Goal: Information Seeking & Learning: Understand process/instructions

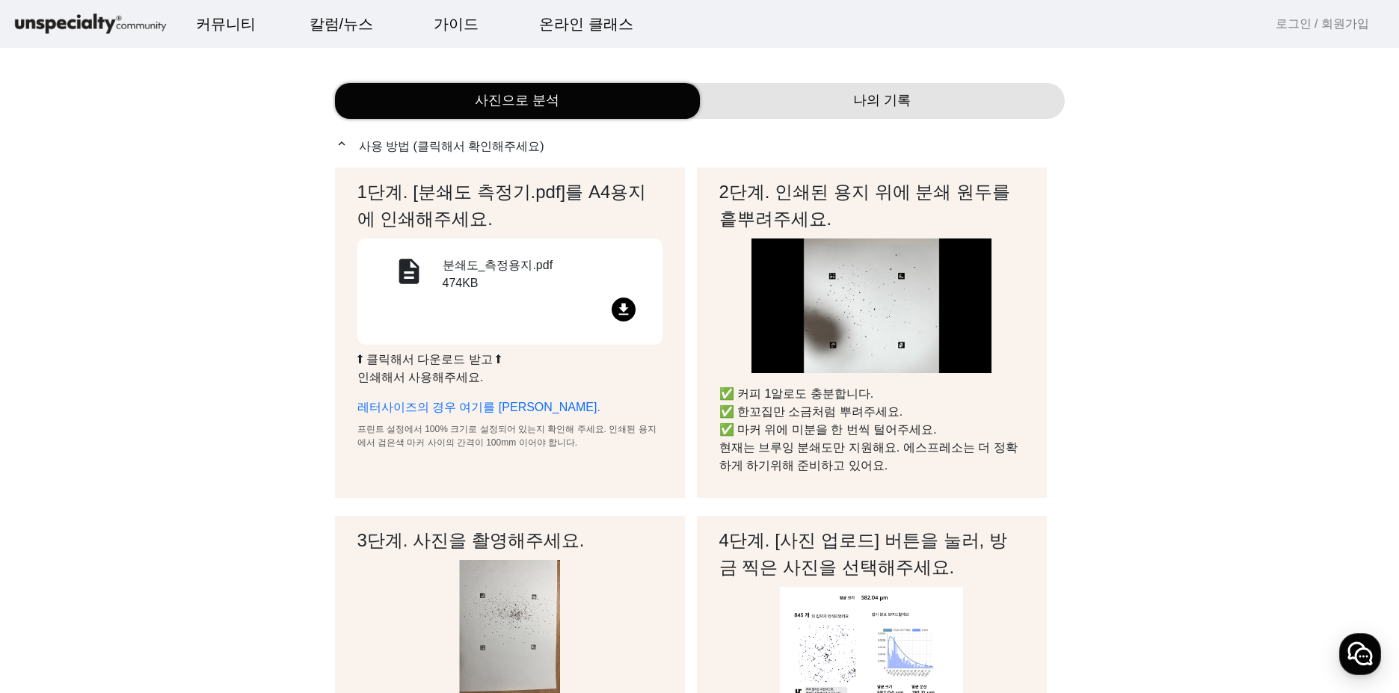
scroll to position [75, 0]
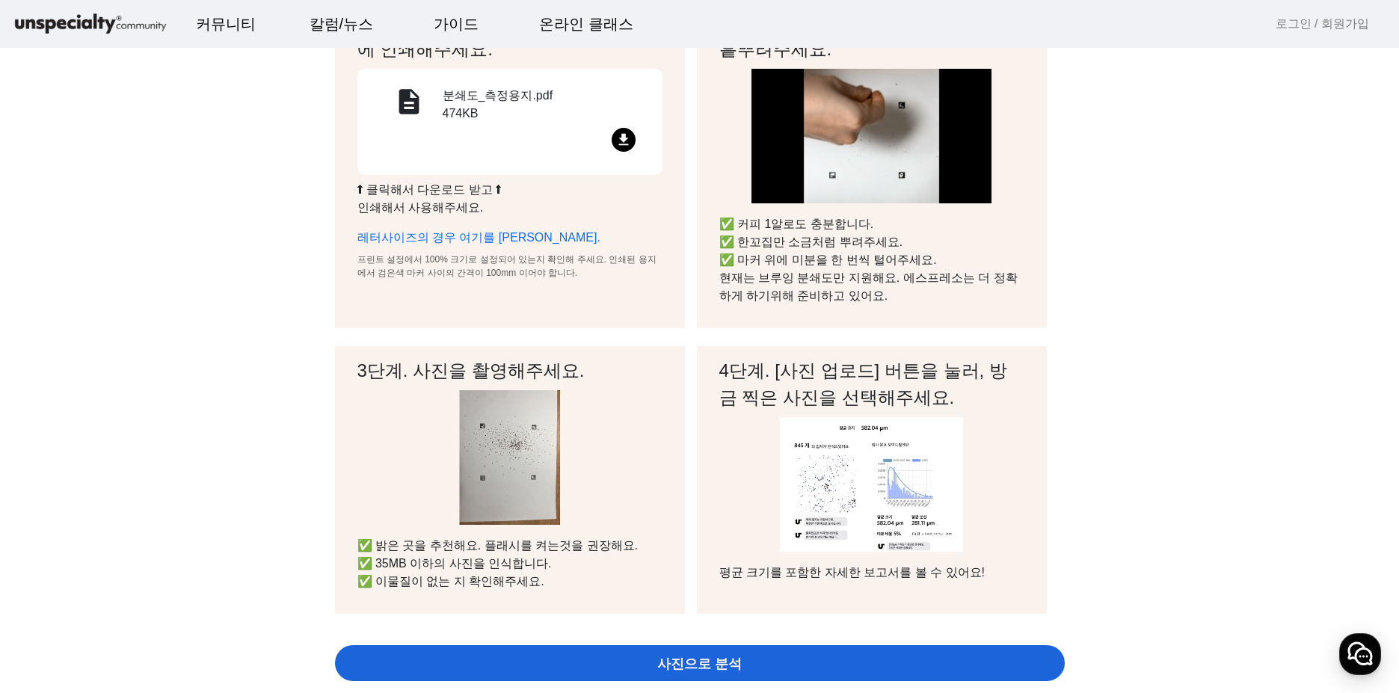
scroll to position [224, 0]
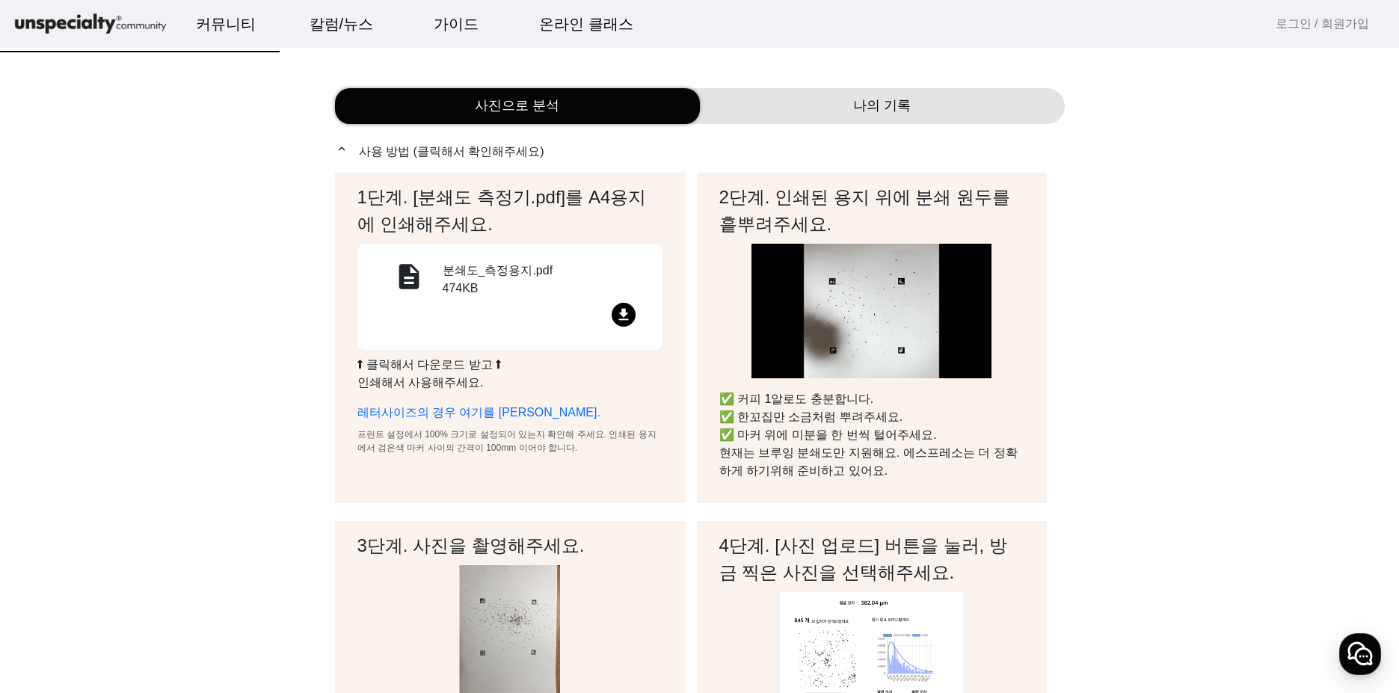
scroll to position [0, 0]
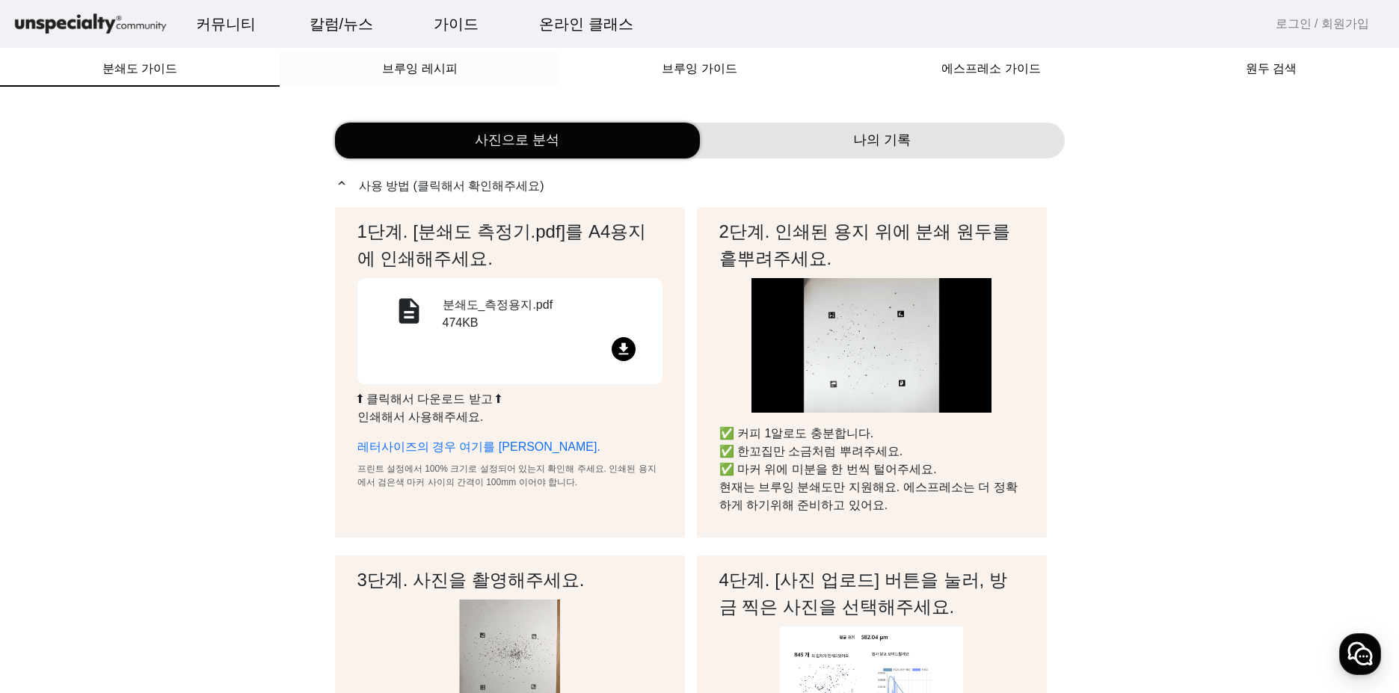
click at [464, 67] on div "브루잉 레시피" at bounding box center [420, 69] width 280 height 36
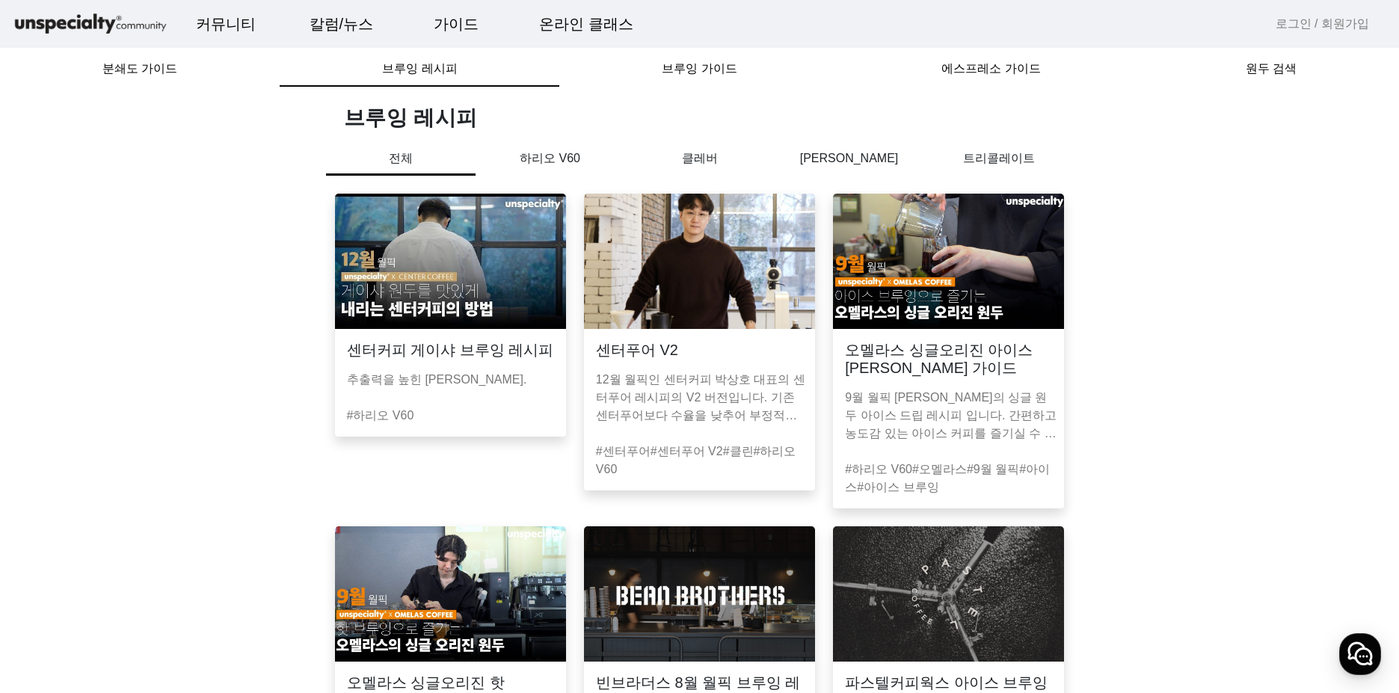
click at [723, 65] on span "브루잉 가이드" at bounding box center [699, 69] width 75 height 12
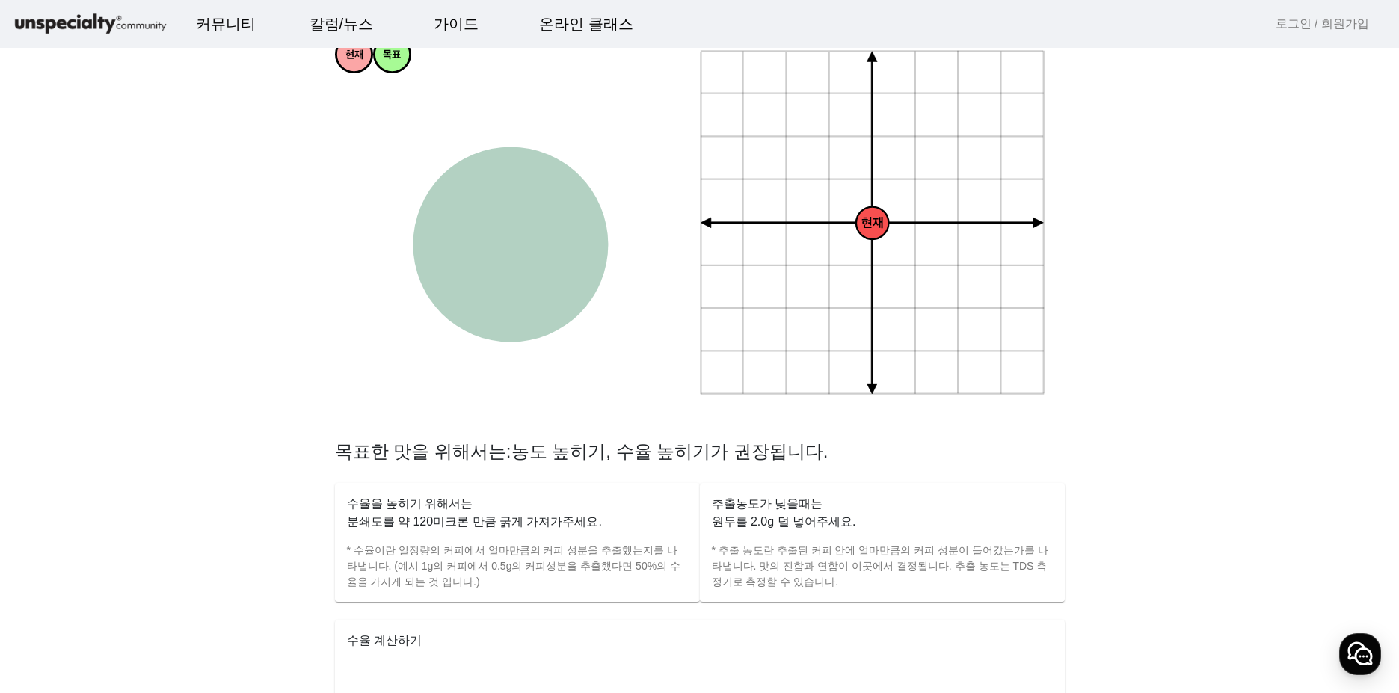
scroll to position [374, 0]
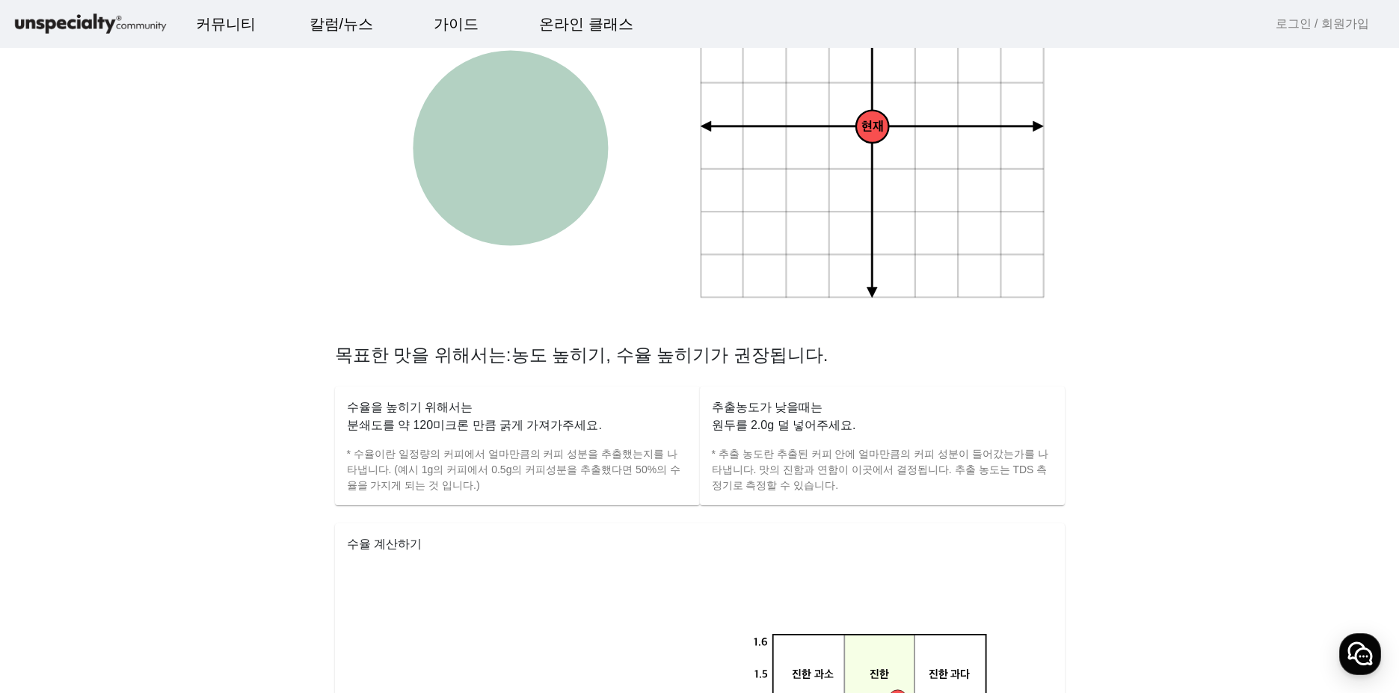
drag, startPoint x: 871, startPoint y: 130, endPoint x: 873, endPoint y: 173, distance: 43.4
click at [873, 173] on icon "+ 0.5g - 30um + 30um + 60um + 90um - 60um - 90um + 1.0g + 1.5g + 2.0g - 0.5g - …" at bounding box center [873, 127] width 347 height 347
drag, startPoint x: 907, startPoint y: 168, endPoint x: 943, endPoint y: 181, distance: 38.1
click at [938, 182] on icon "+ 0.5g - 30um + 30um + 60um + 90um - 60um - 90um + 1.0g + 1.5g + 2.0g - 0.5g - …" at bounding box center [873, 127] width 347 height 347
click at [966, 148] on icon "+ 0.5g - 30um + 30um + 60um + 90um - 60um - 90um + 1.0g + 1.5g + 2.0g - 0.5g - …" at bounding box center [873, 127] width 347 height 347
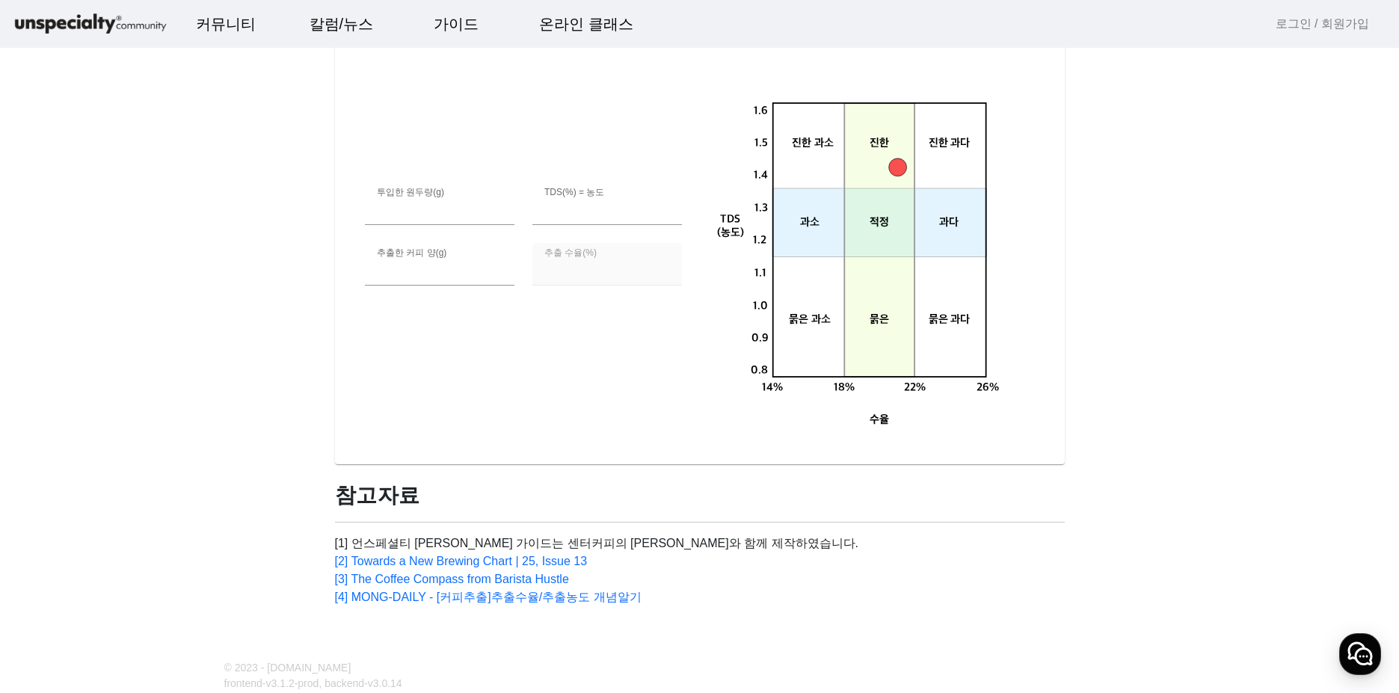
scroll to position [822, 0]
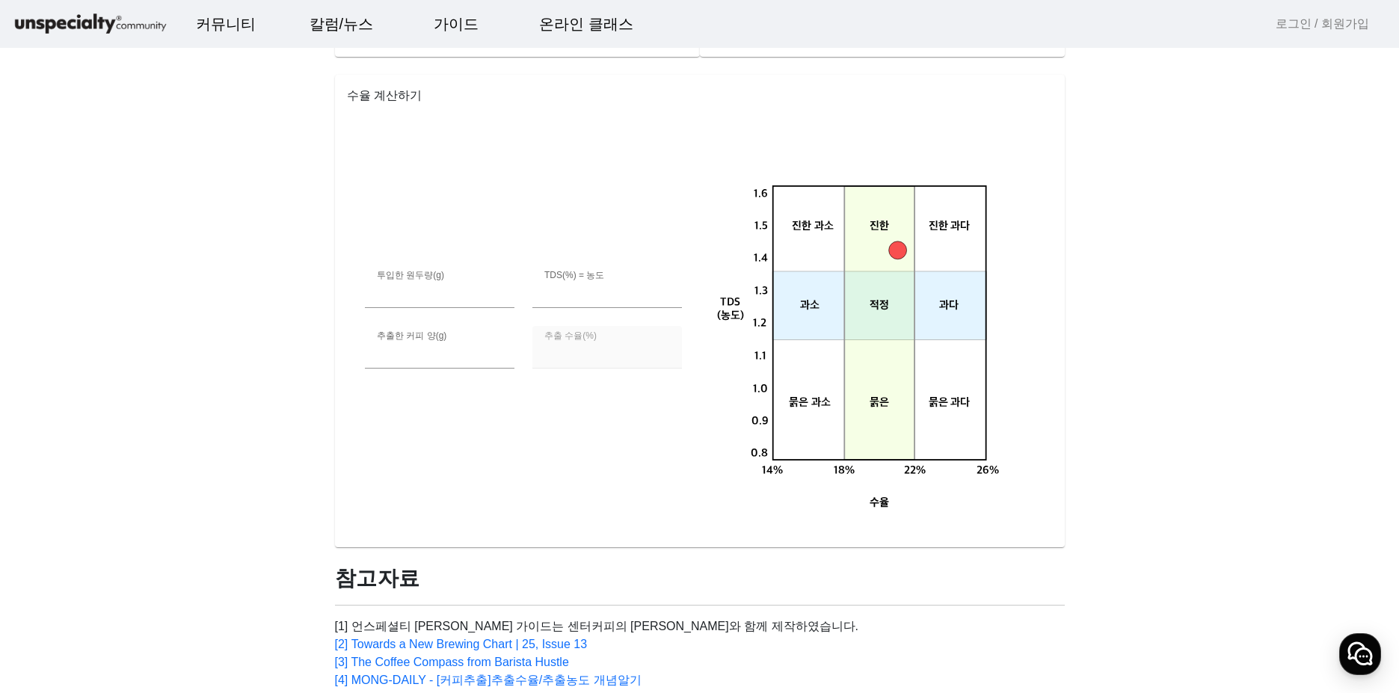
click at [646, 431] on div "투입한 원두량(g) ** TDS(%) = 농도 *** 추출한 커피 양(g) *** 추출 수율(%) ****** 0.8 14% 18% 22% 2…" at bounding box center [700, 326] width 706 height 419
click at [528, 399] on div "투입한 원두량(g) ** TDS(%) = 농도 *** 추출한 커피 양(g) *** 추출 수율(%) ****** 0.8 14% 18% 22% 2…" at bounding box center [700, 326] width 706 height 419
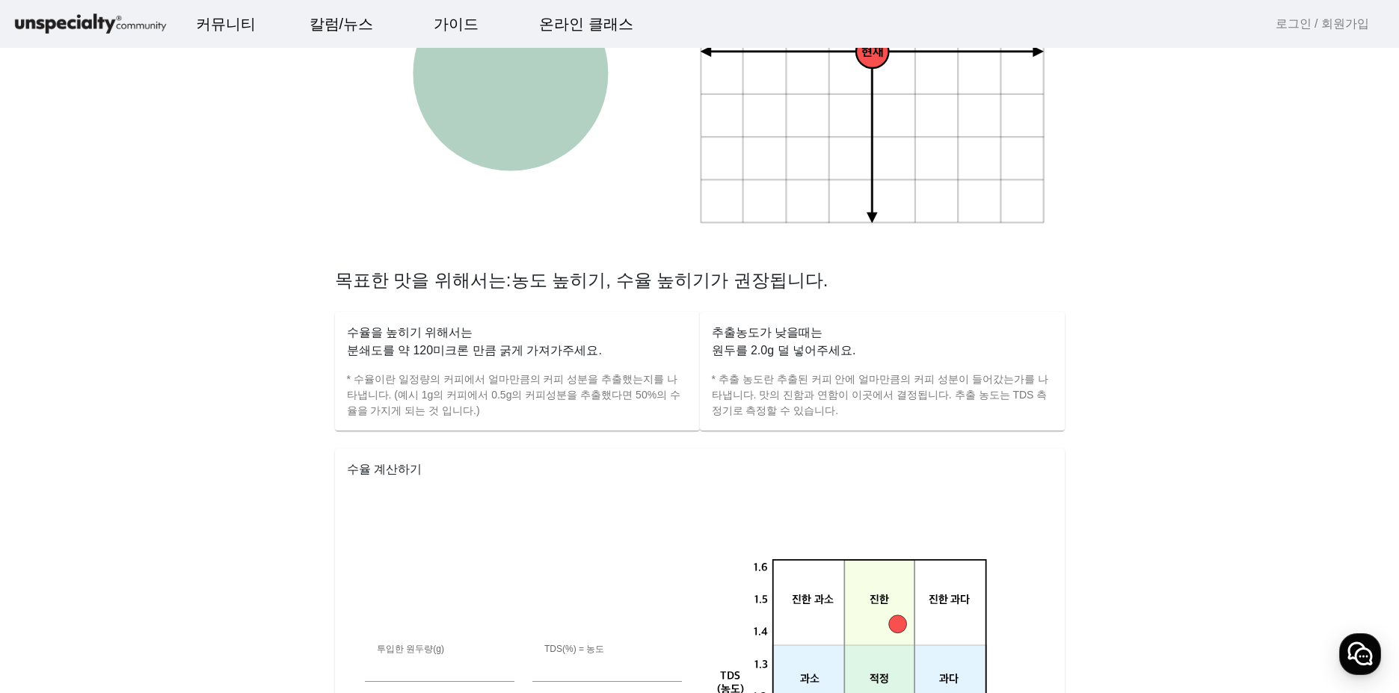
click at [938, 449] on mat-card-content "수율 계산하기 투입한 원두량(g) ** TDS(%) = 농도 *** 추출한 커피 양(g) *** 추출 수율(%) ****** 0.8 14% 1…" at bounding box center [700, 685] width 730 height 473
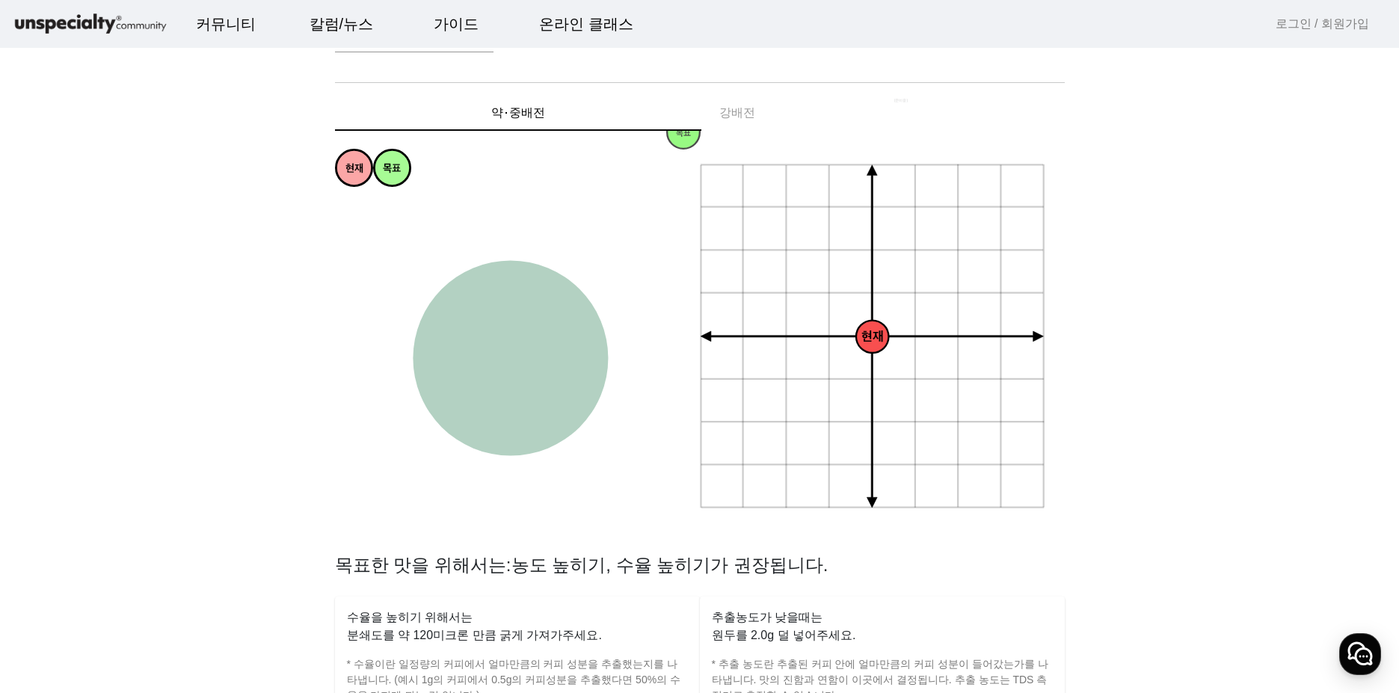
scroll to position [75, 0]
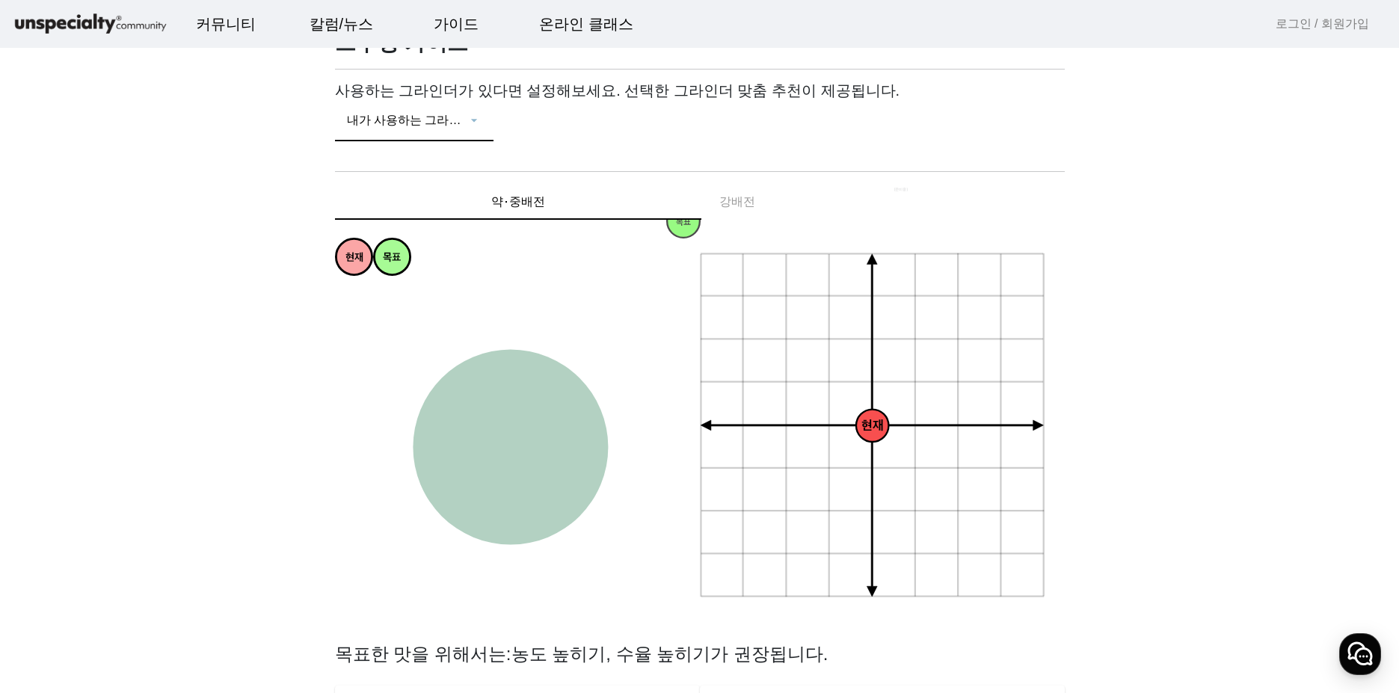
click at [479, 120] on icon at bounding box center [474, 120] width 15 height 18
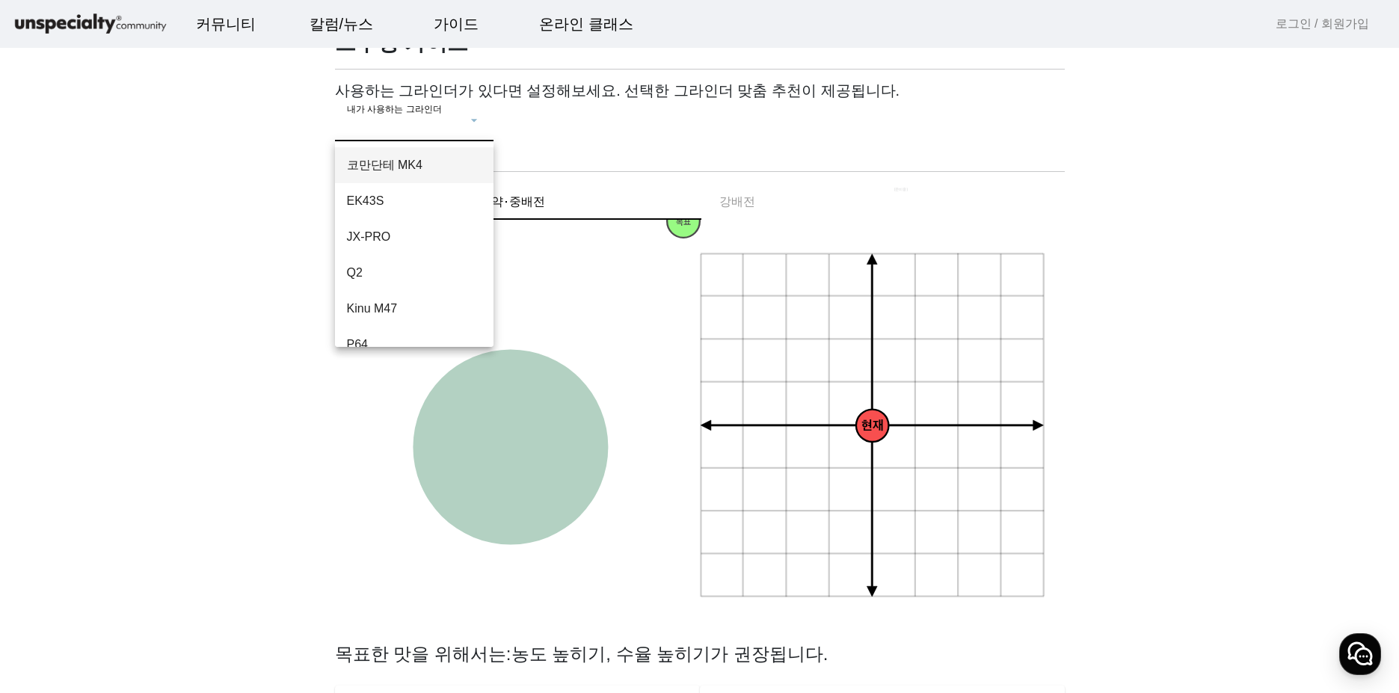
click at [439, 169] on span "코만단테 MK4" at bounding box center [414, 165] width 135 height 18
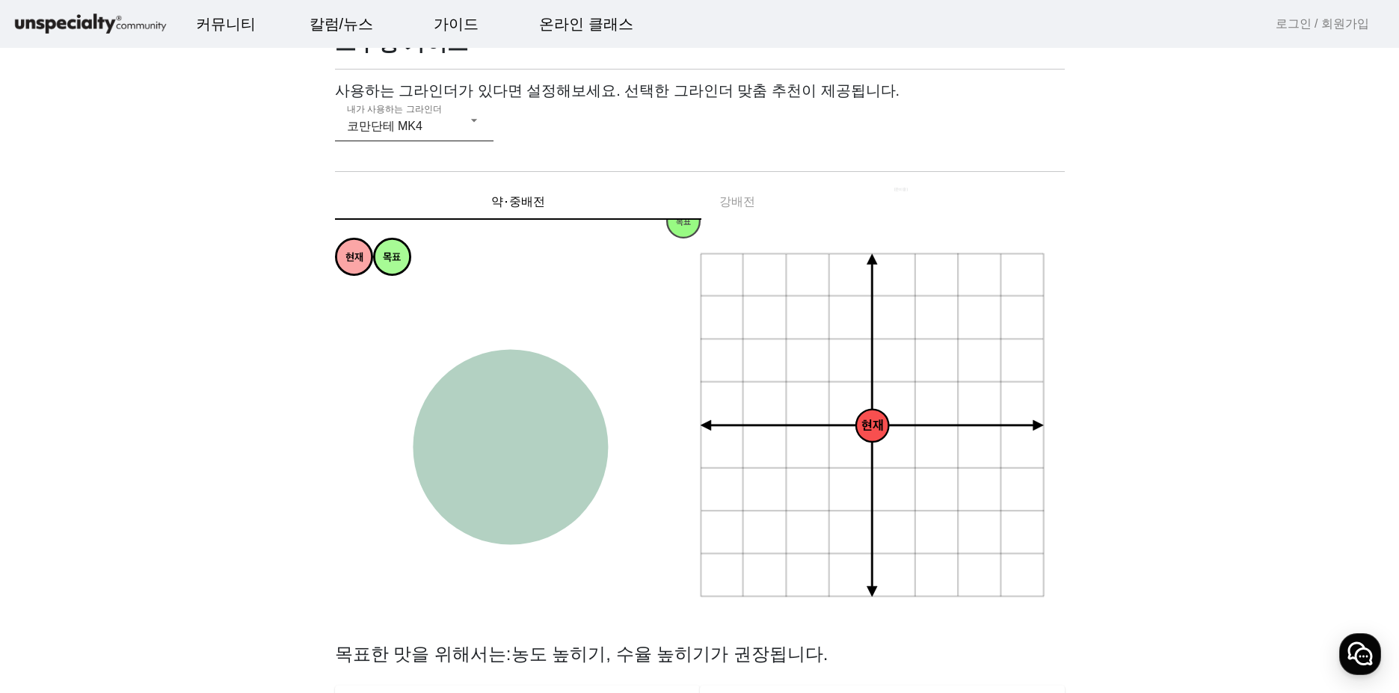
click at [468, 136] on div "내가 사용하는 그라인더 코만단테 MK4" at bounding box center [414, 120] width 135 height 42
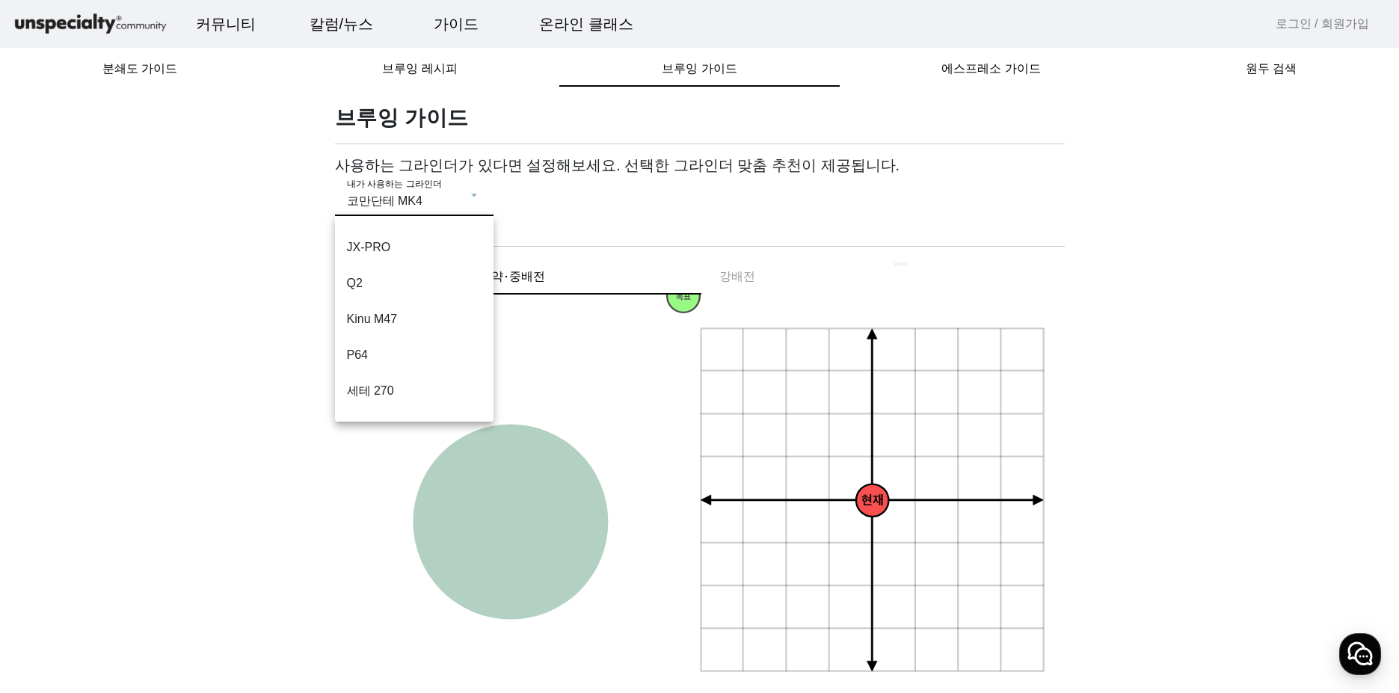
scroll to position [0, 0]
click at [418, 236] on span "코만단테 MK4" at bounding box center [401, 240] width 109 height 18
click at [739, 217] on div "사용하는 그라인더가 있다면 설정해보세요. 선택한 그라인더 맞춤 추천이 제공됩니다. 내가 사용하는 그라인더 코만단테 MK4" at bounding box center [700, 195] width 730 height 78
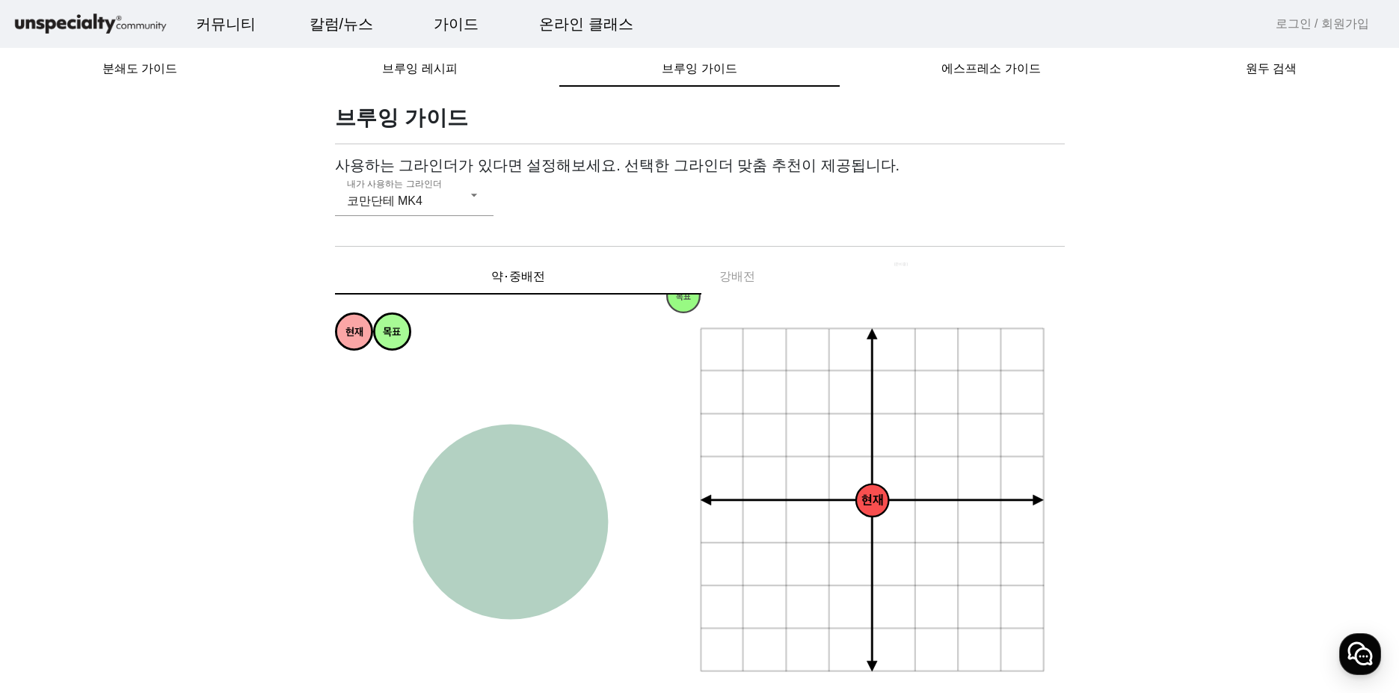
click at [1229, 78] on div "원두 검색" at bounding box center [1271, 69] width 256 height 36
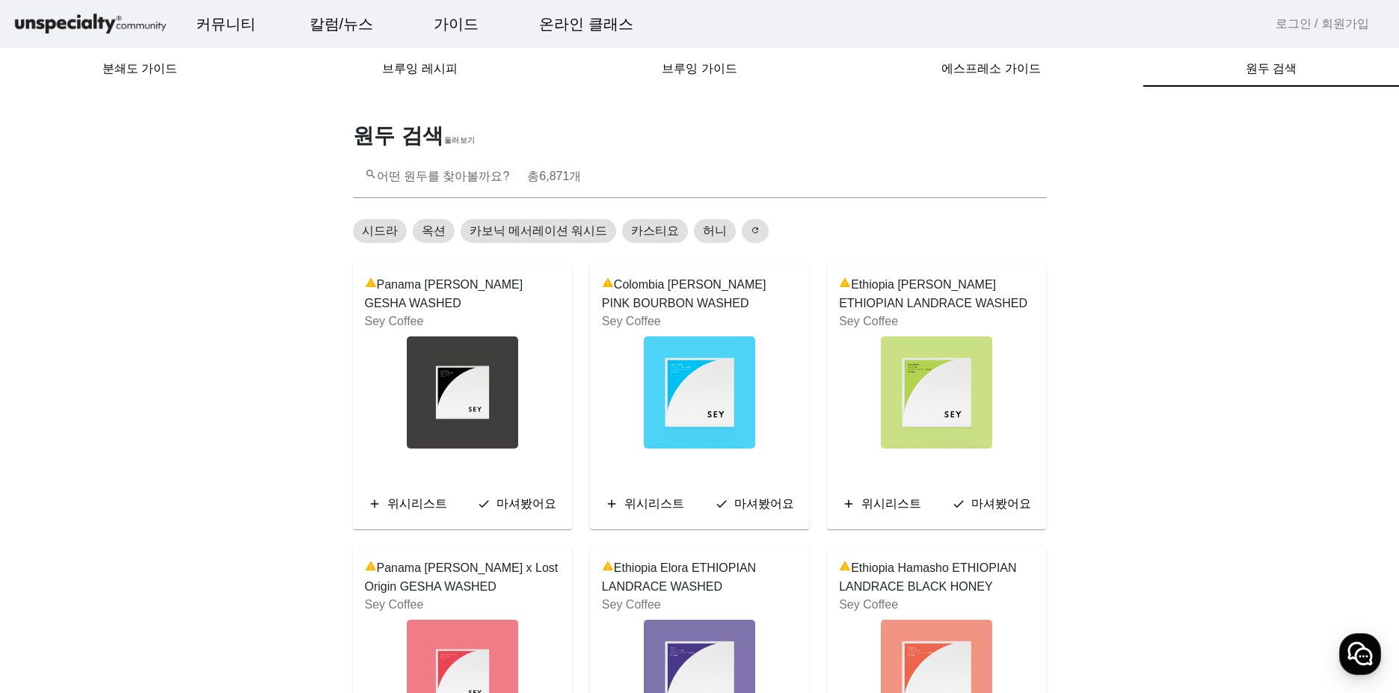
click at [986, 355] on img at bounding box center [936, 392] width 111 height 112
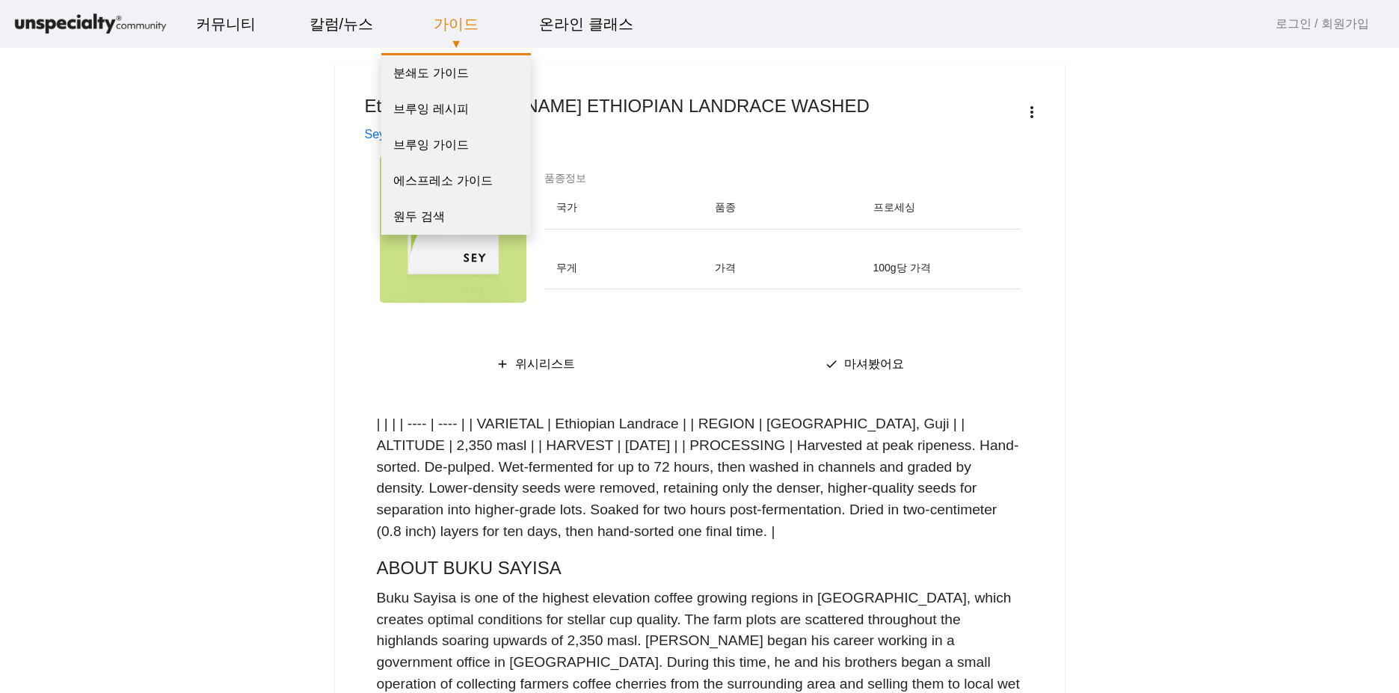
click at [437, 29] on link "가이드" at bounding box center [456, 24] width 69 height 40
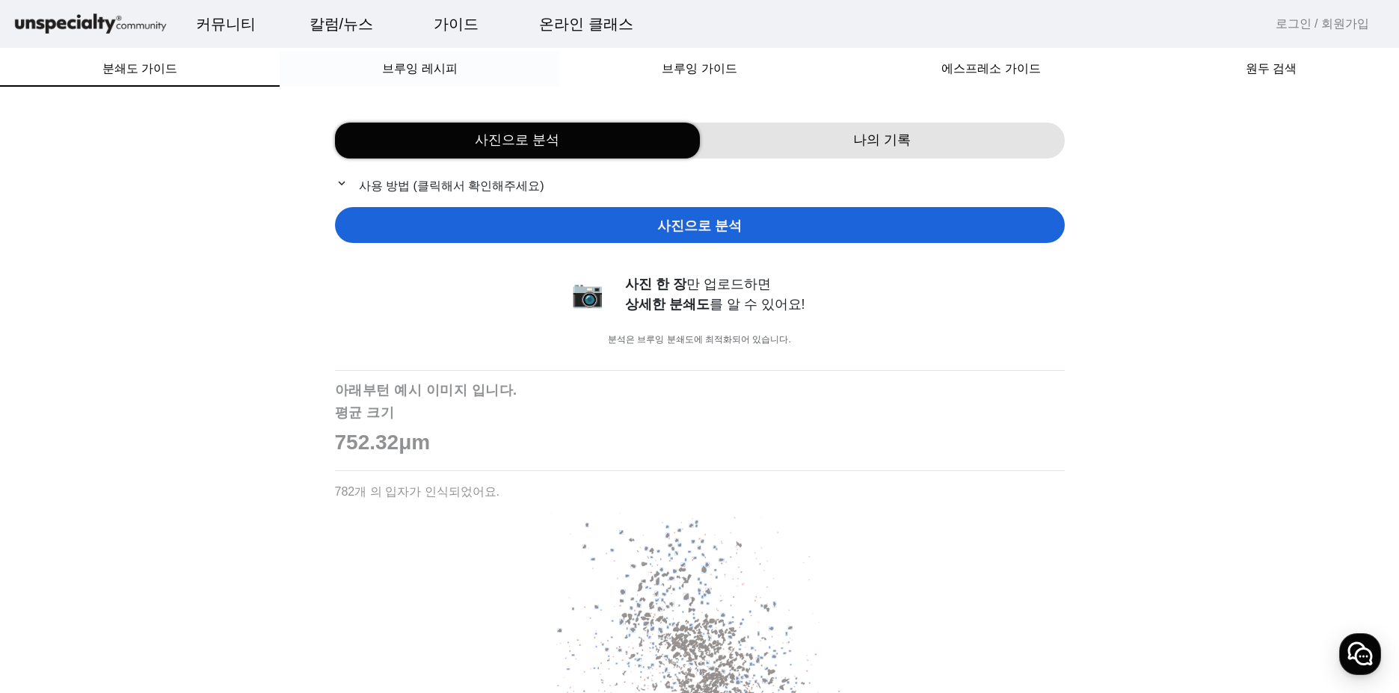
click at [488, 80] on div "브루잉 레시피" at bounding box center [420, 69] width 280 height 36
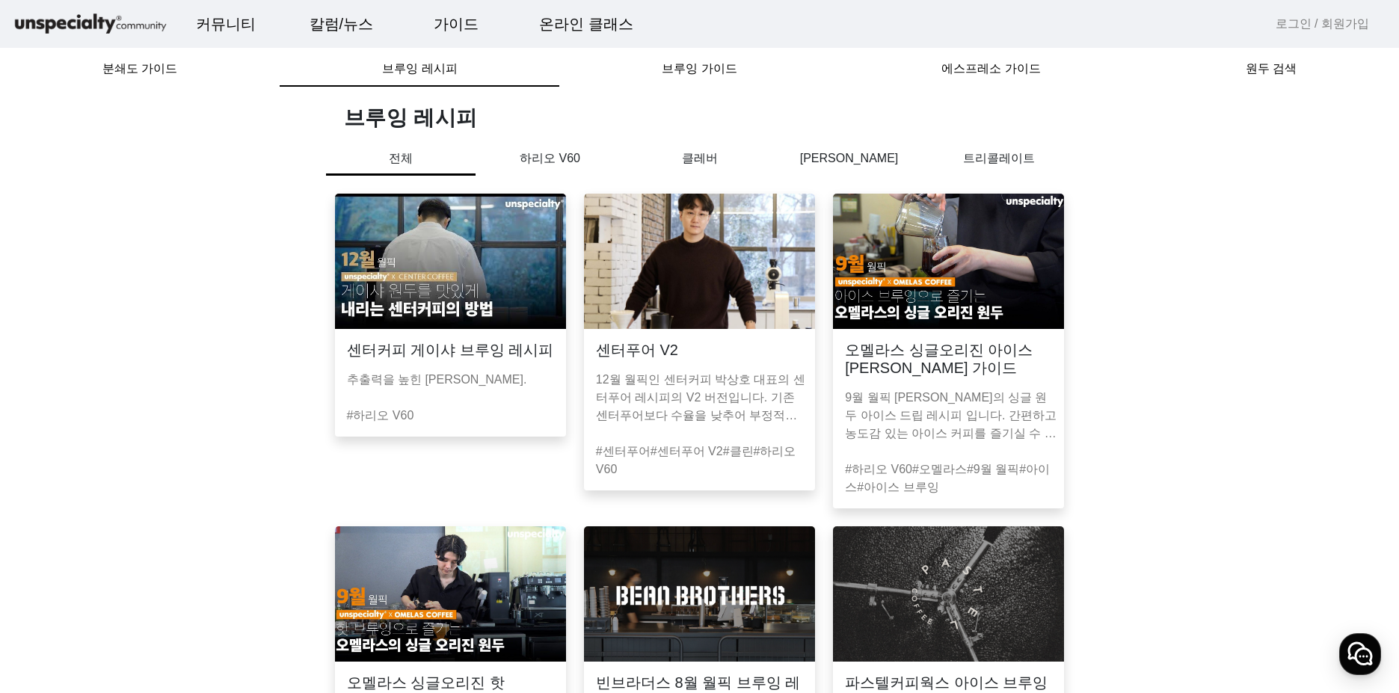
click at [1043, 288] on img at bounding box center [948, 261] width 231 height 135
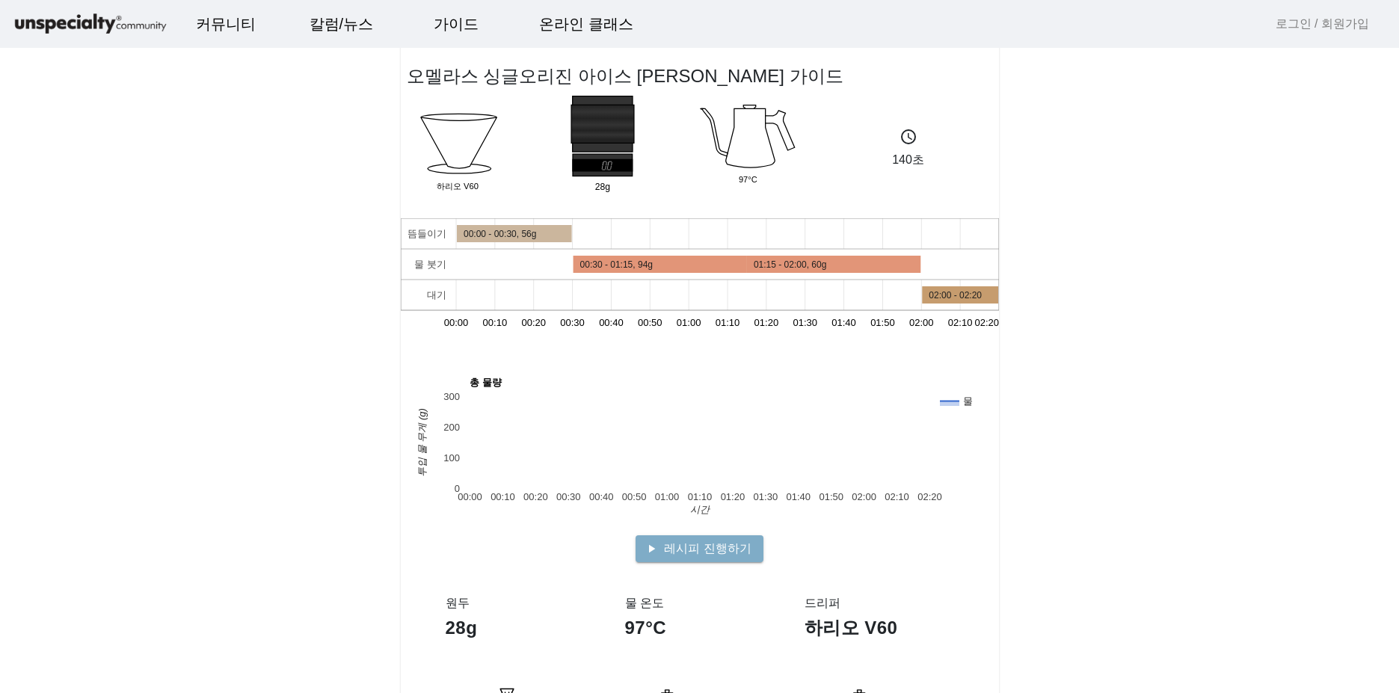
click at [1089, 287] on app-recipe-single "오멜라스 싱글오리진 아이스 [PERSON_NAME] 가이드 Dripper 하리오 V60 28g Group 97°C schedule 140초 뜸…" at bounding box center [699, 669] width 1399 height 1303
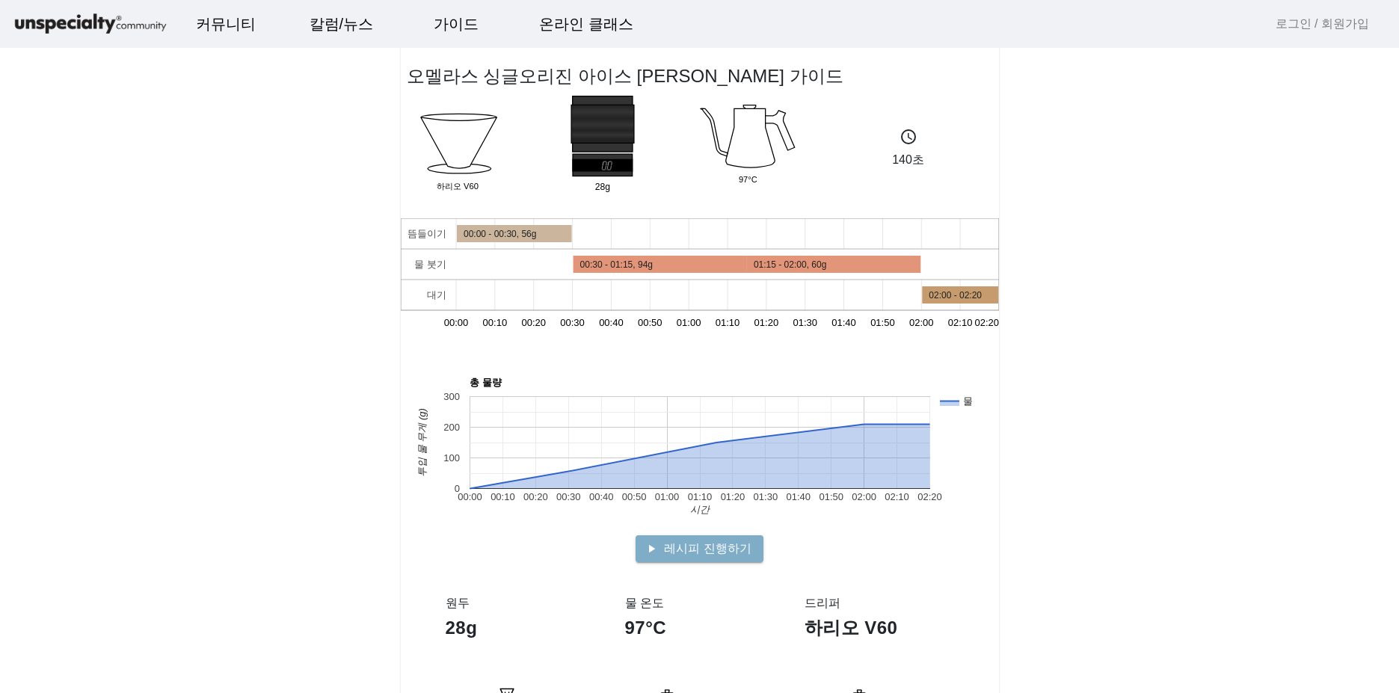
click at [1089, 287] on app-recipe-single "오멜라스 싱글오리진 아이스 [PERSON_NAME] 가이드 Dripper 하리오 V60 28g Group 97°C schedule 140초 뜸…" at bounding box center [699, 669] width 1399 height 1303
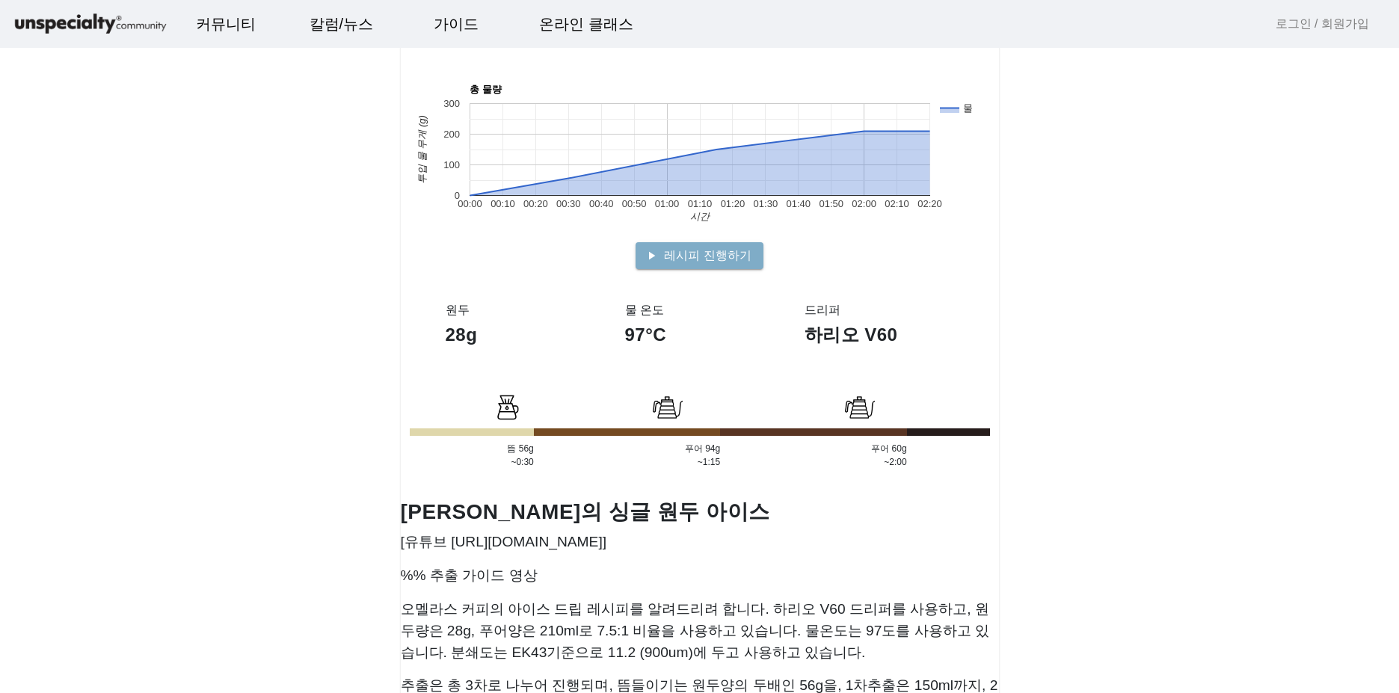
scroll to position [299, 0]
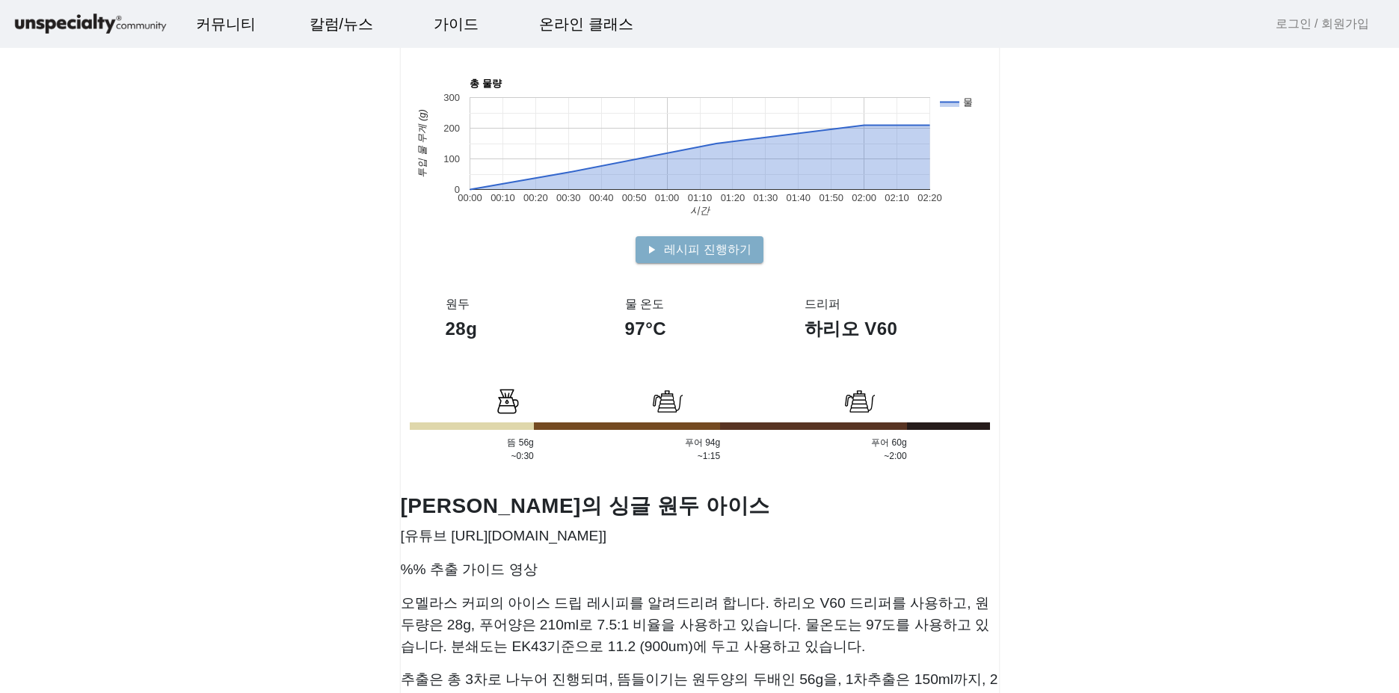
click at [1214, 336] on app-recipe-single "오멜라스 싱글오리진 아이스 [PERSON_NAME] 가이드 Dripper 하리오 V60 28g Group 97°C schedule 140초 뜸…" at bounding box center [699, 370] width 1399 height 1303
click at [1208, 336] on app-recipe-single "오멜라스 싱글오리진 아이스 [PERSON_NAME] 가이드 Dripper 하리오 V60 28g Group 97°C schedule 140초 뜸…" at bounding box center [699, 370] width 1399 height 1303
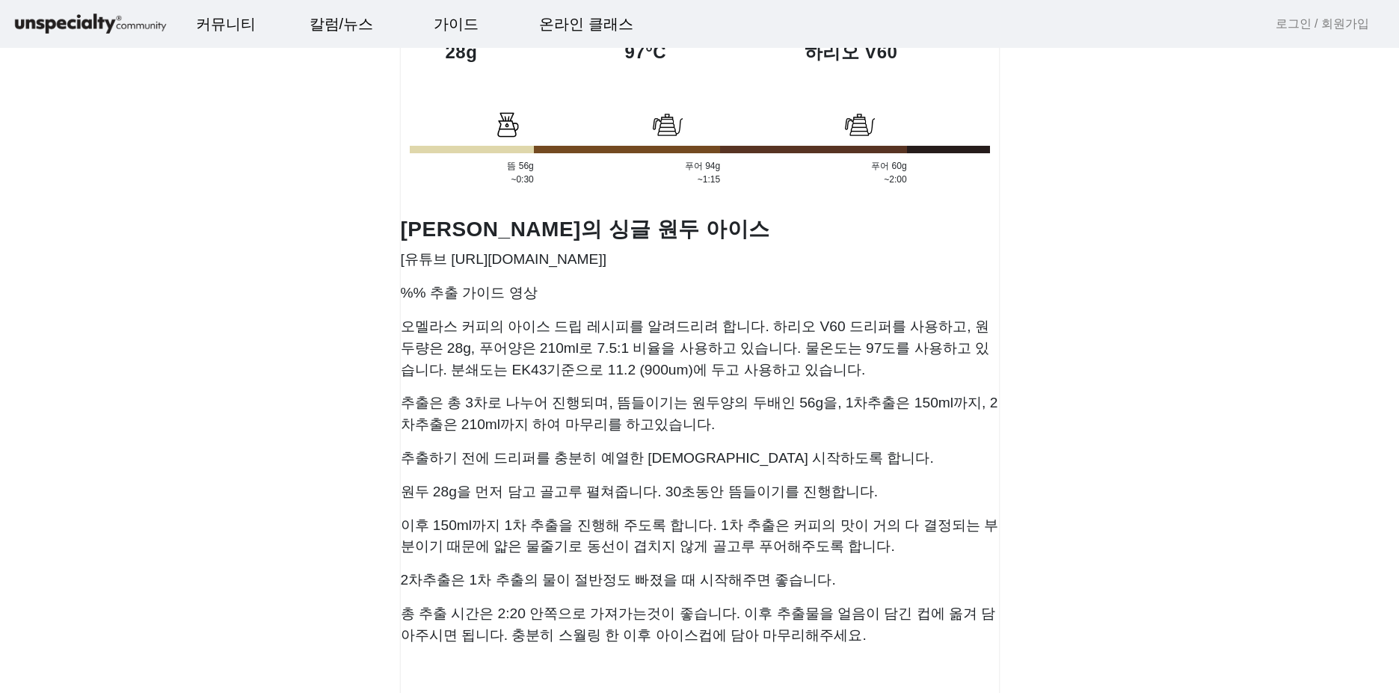
scroll to position [598, 0]
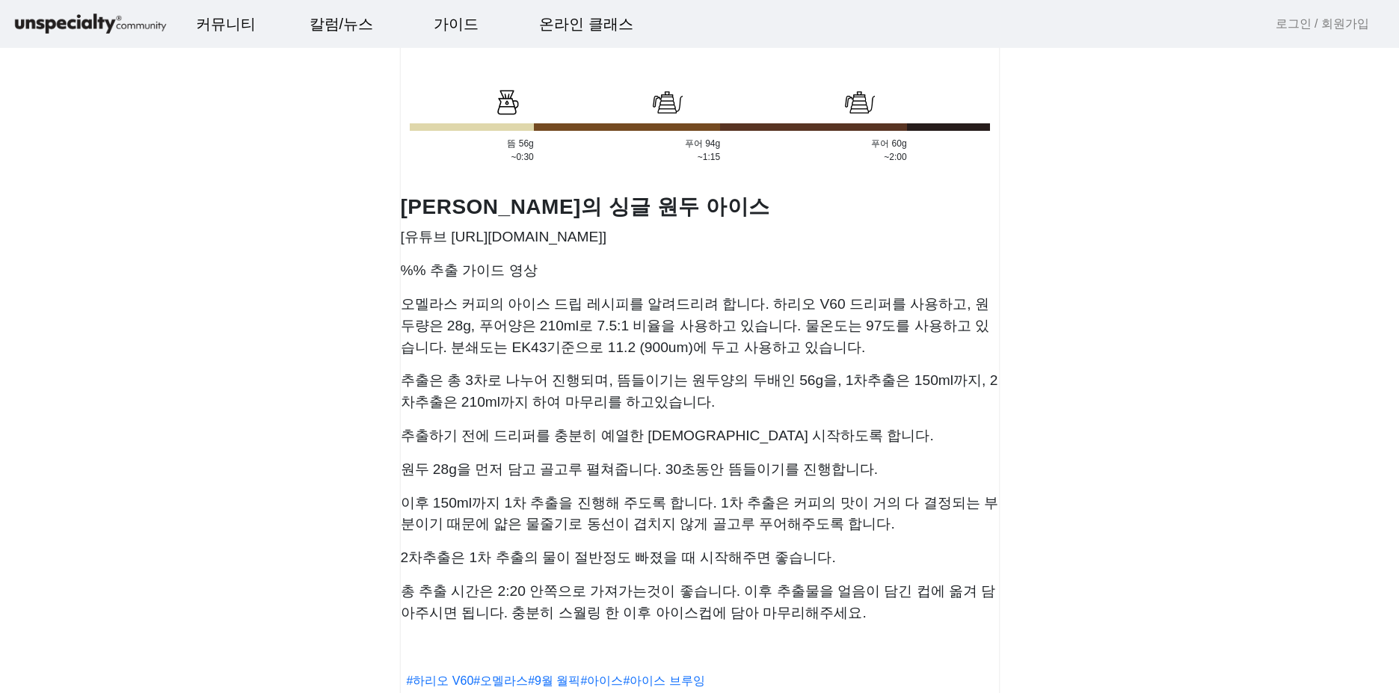
click at [1217, 351] on app-recipe-single "오멜라스 싱글오리진 아이스 [PERSON_NAME] 가이드 Dripper 하리오 V60 28g Group 97°C schedule 140초 뜸…" at bounding box center [699, 71] width 1399 height 1303
click at [1210, 359] on app-recipe-single "오멜라스 싱글오리진 아이스 [PERSON_NAME] 가이드 Dripper 하리오 V60 28g Group 97°C schedule 140초 뜸…" at bounding box center [699, 71] width 1399 height 1303
click at [1169, 479] on app-recipe-single "오멜라스 싱글오리진 아이스 [PERSON_NAME] 가이드 Dripper 하리오 V60 28g Group 97°C schedule 140초 뜸…" at bounding box center [699, 71] width 1399 height 1303
click at [1164, 489] on app-recipe-single "오멜라스 싱글오리진 아이스 [PERSON_NAME] 가이드 Dripper 하리오 V60 28g Group 97°C schedule 140초 뜸…" at bounding box center [699, 71] width 1399 height 1303
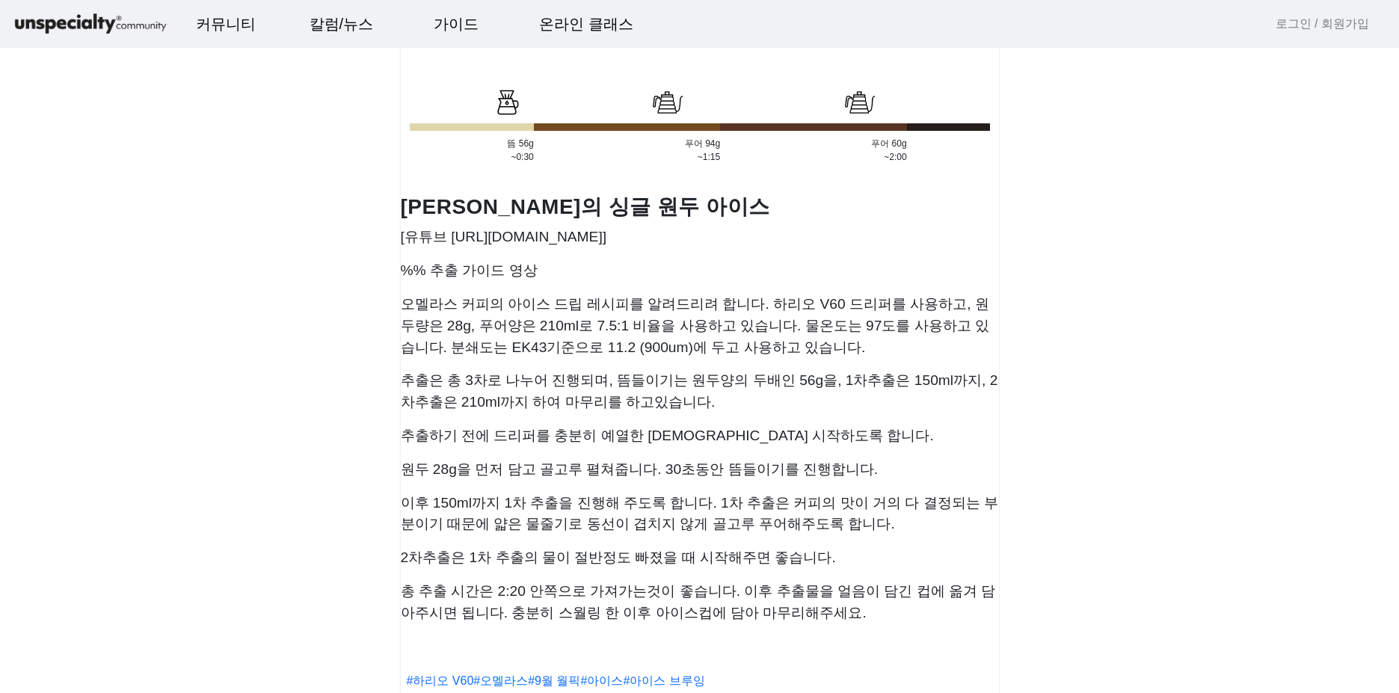
click at [1163, 490] on app-recipe-single "오멜라스 싱글오리진 아이스 [PERSON_NAME] 가이드 Dripper 하리오 V60 28g Group 97°C schedule 140초 뜸…" at bounding box center [699, 71] width 1399 height 1303
click at [1159, 505] on app-recipe-single "오멜라스 싱글오리진 아이스 [PERSON_NAME] 가이드 Dripper 하리오 V60 28g Group 97°C schedule 140초 뜸…" at bounding box center [699, 71] width 1399 height 1303
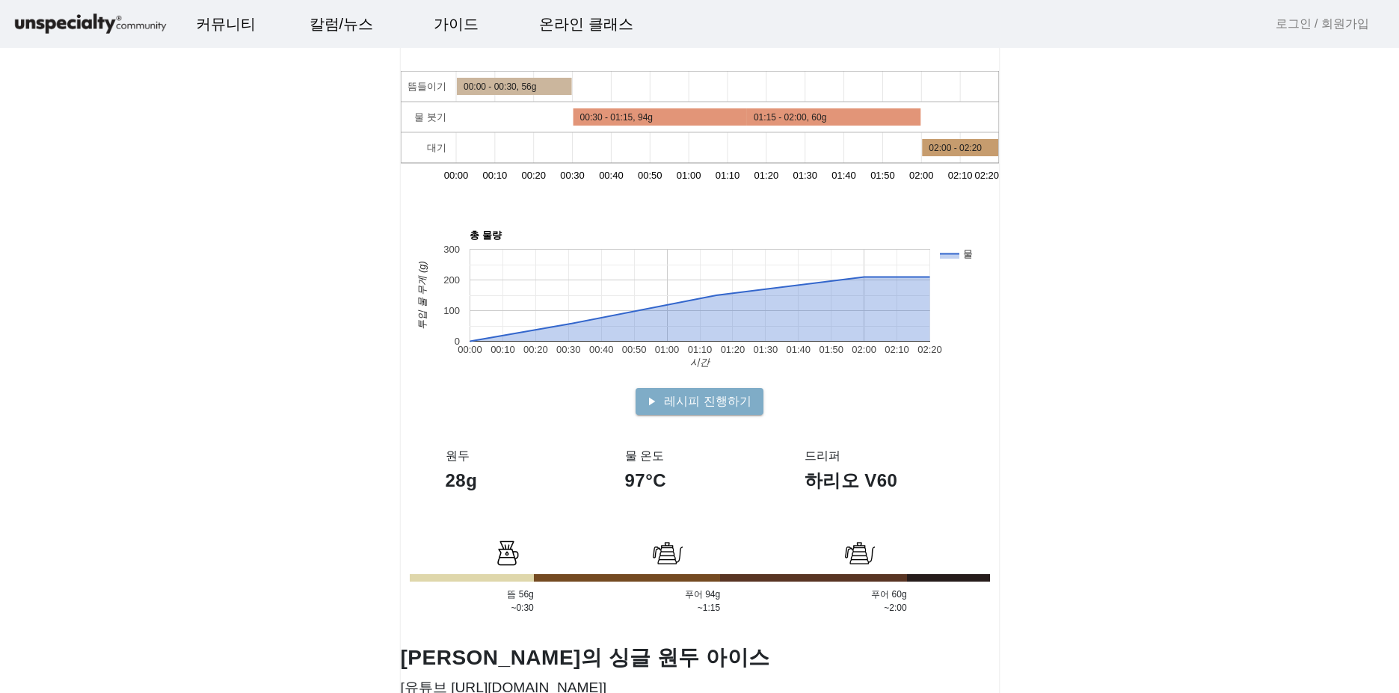
scroll to position [75, 0]
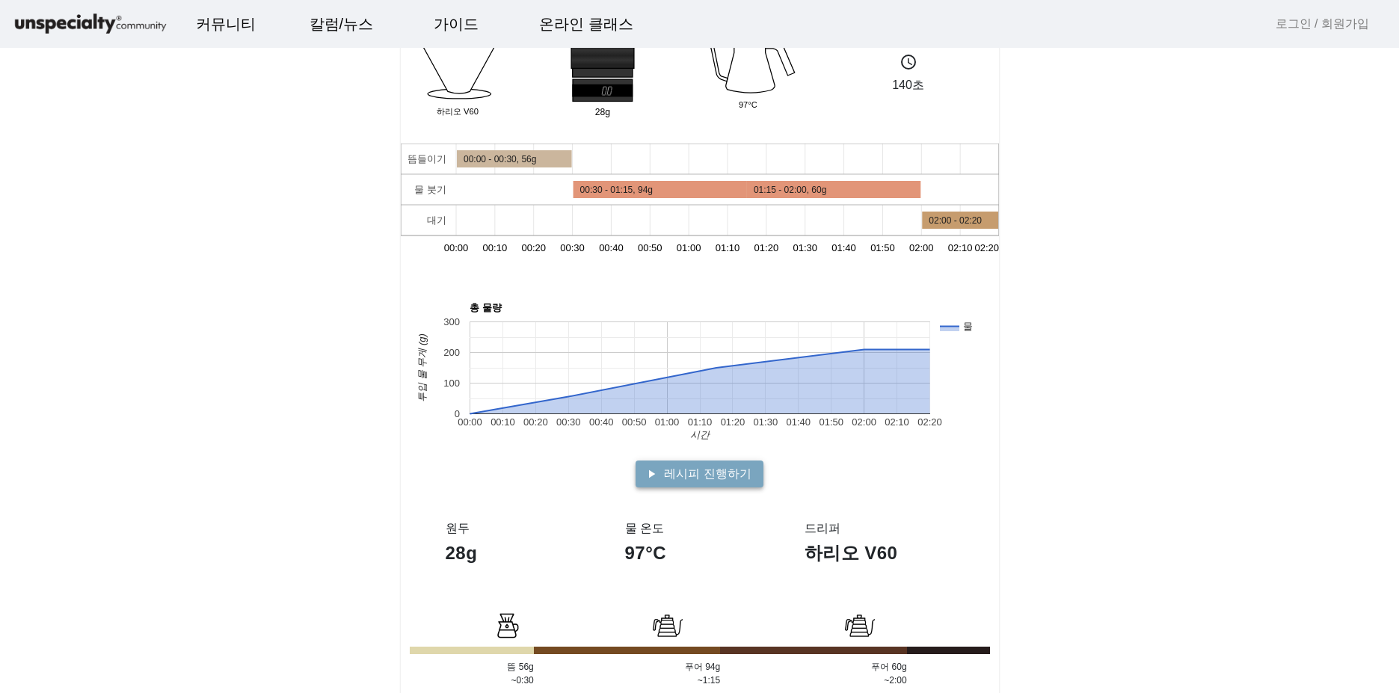
click at [732, 465] on span "레시피 진행하기" at bounding box center [707, 474] width 87 height 18
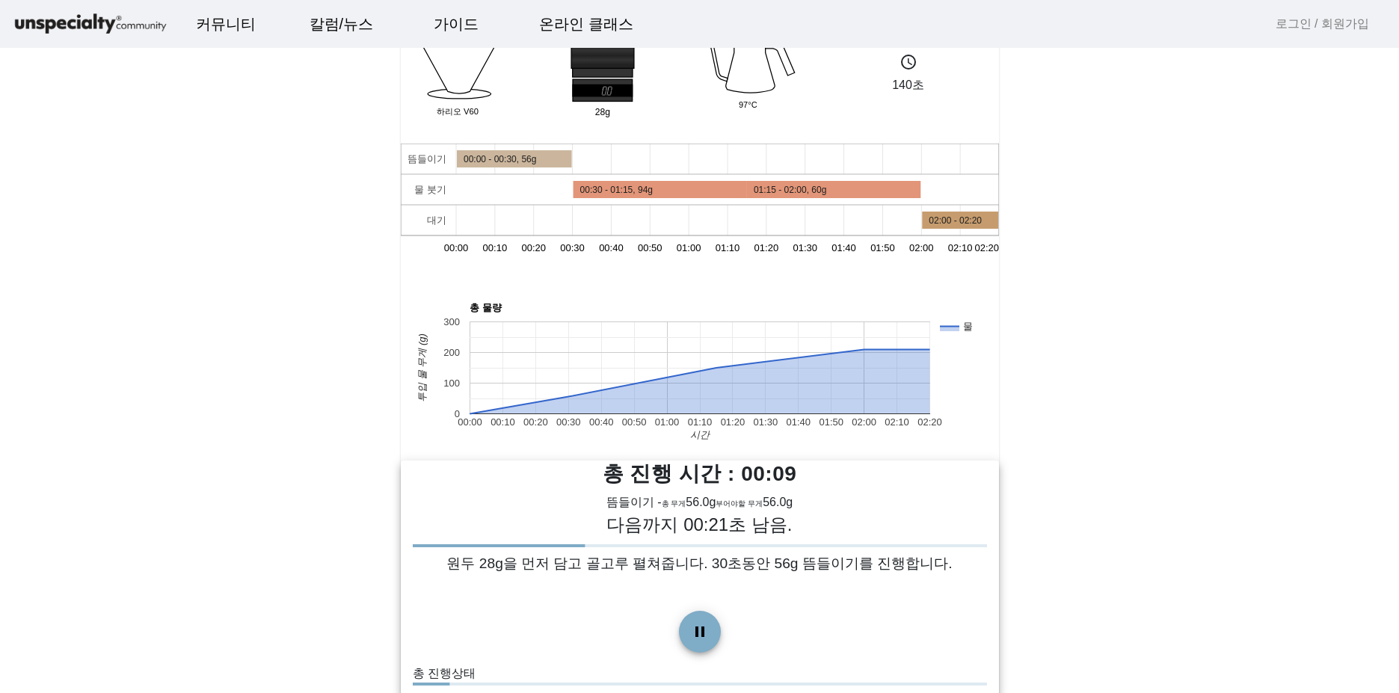
click at [775, 544] on div at bounding box center [700, 545] width 574 height 3
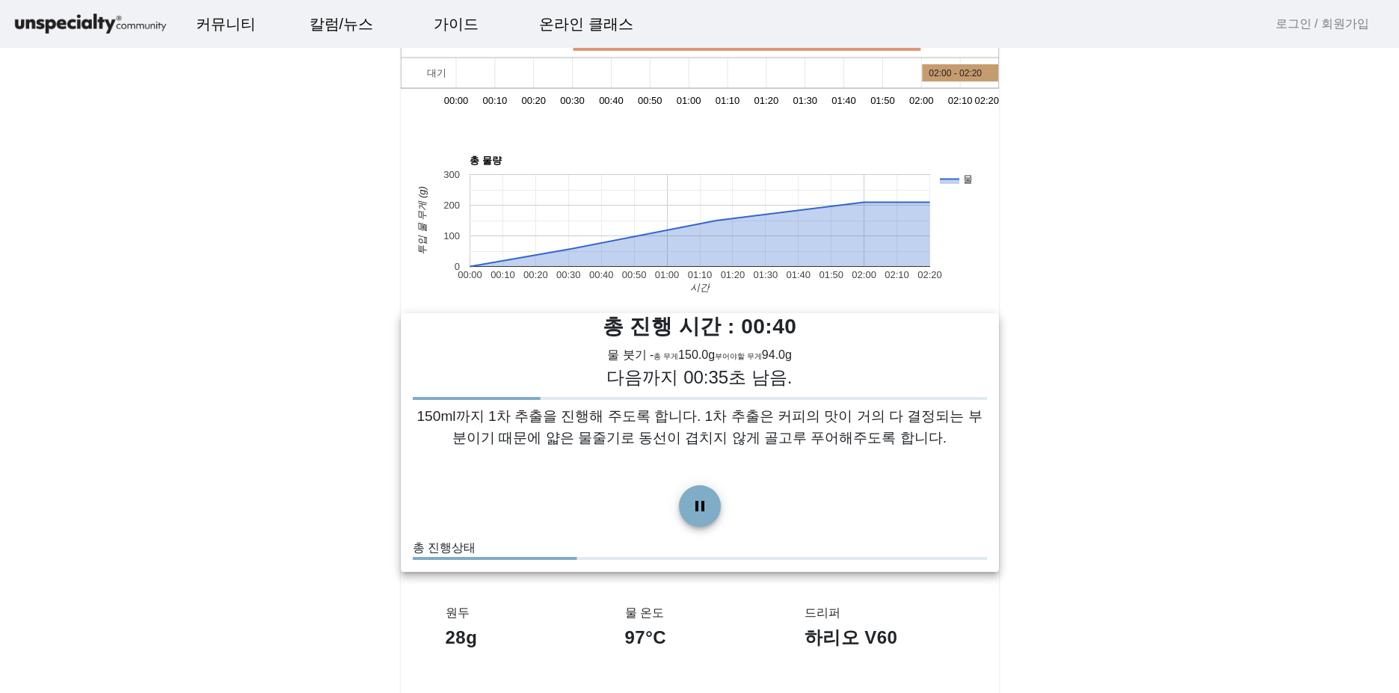
scroll to position [224, 0]
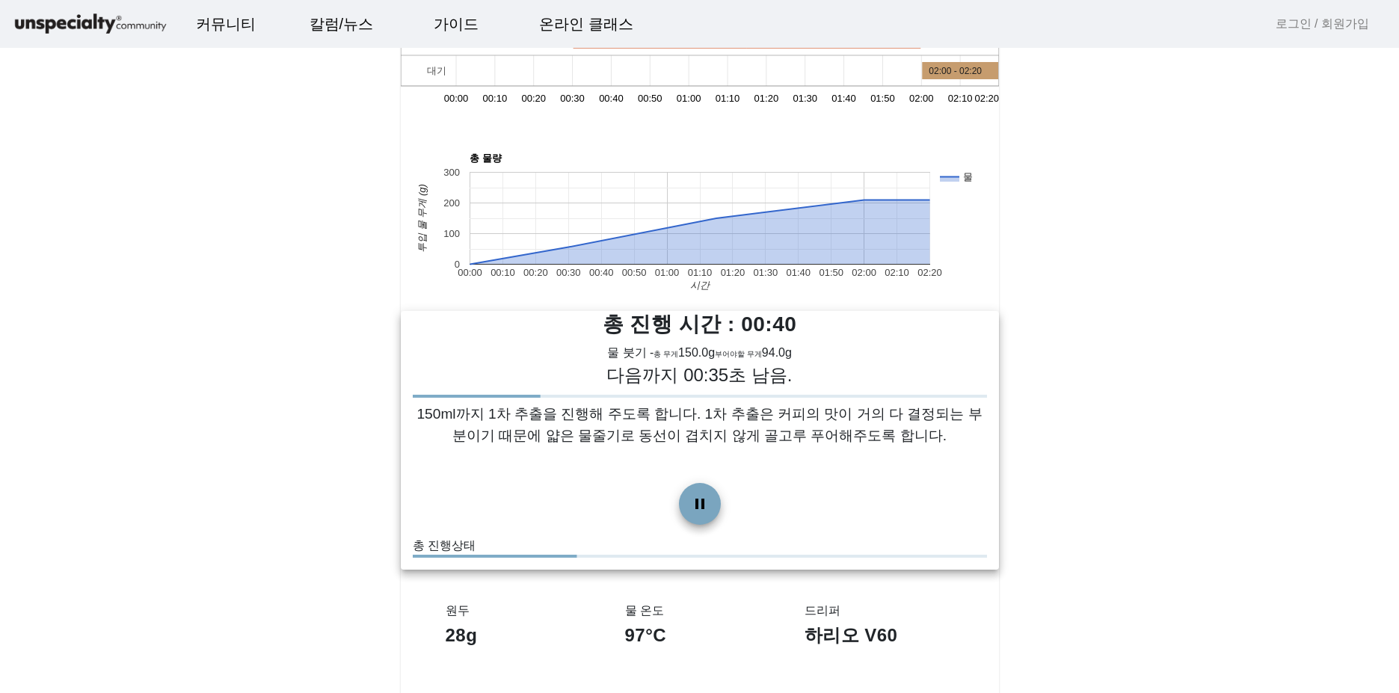
click at [706, 498] on span at bounding box center [700, 504] width 36 height 36
click at [1165, 492] on app-recipe-single "오멜라스 싱글오리진 아이스 [PERSON_NAME] 가이드 Dripper 하리오 V60 28g Group 97°C schedule 140초 뜸…" at bounding box center [699, 561] width 1399 height 1534
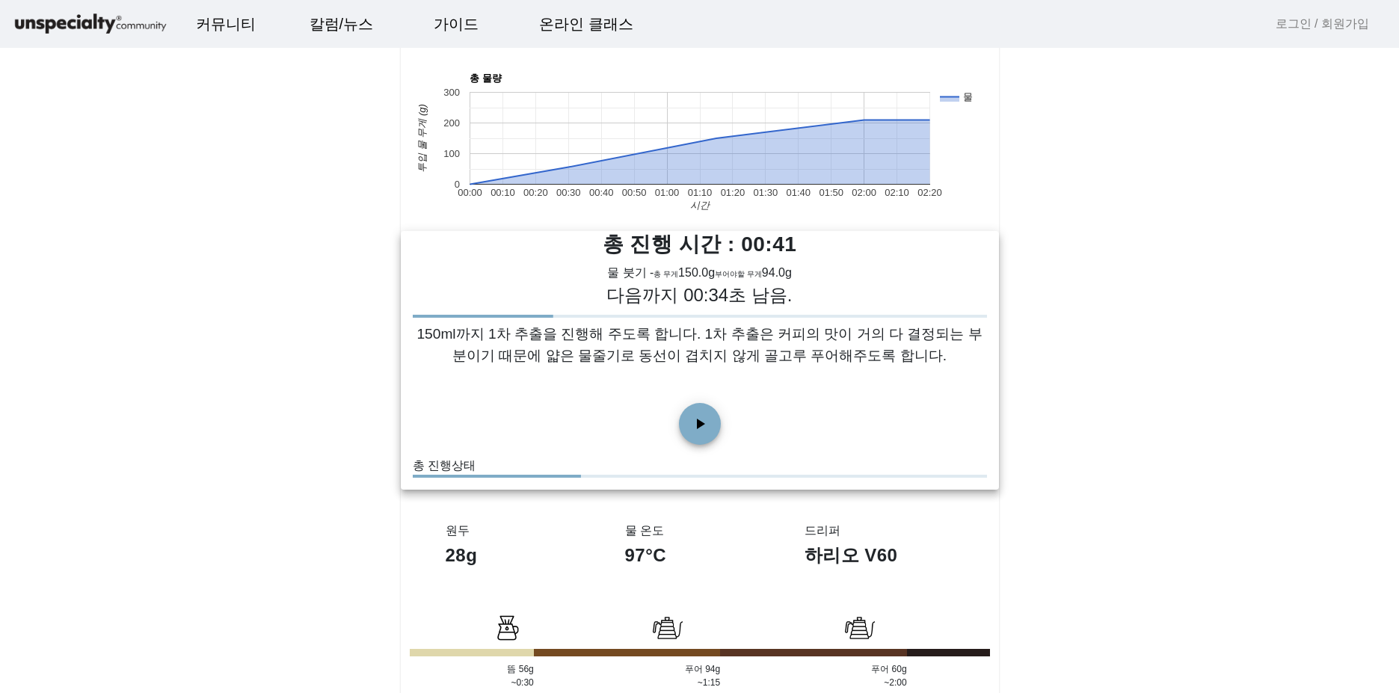
scroll to position [449, 0]
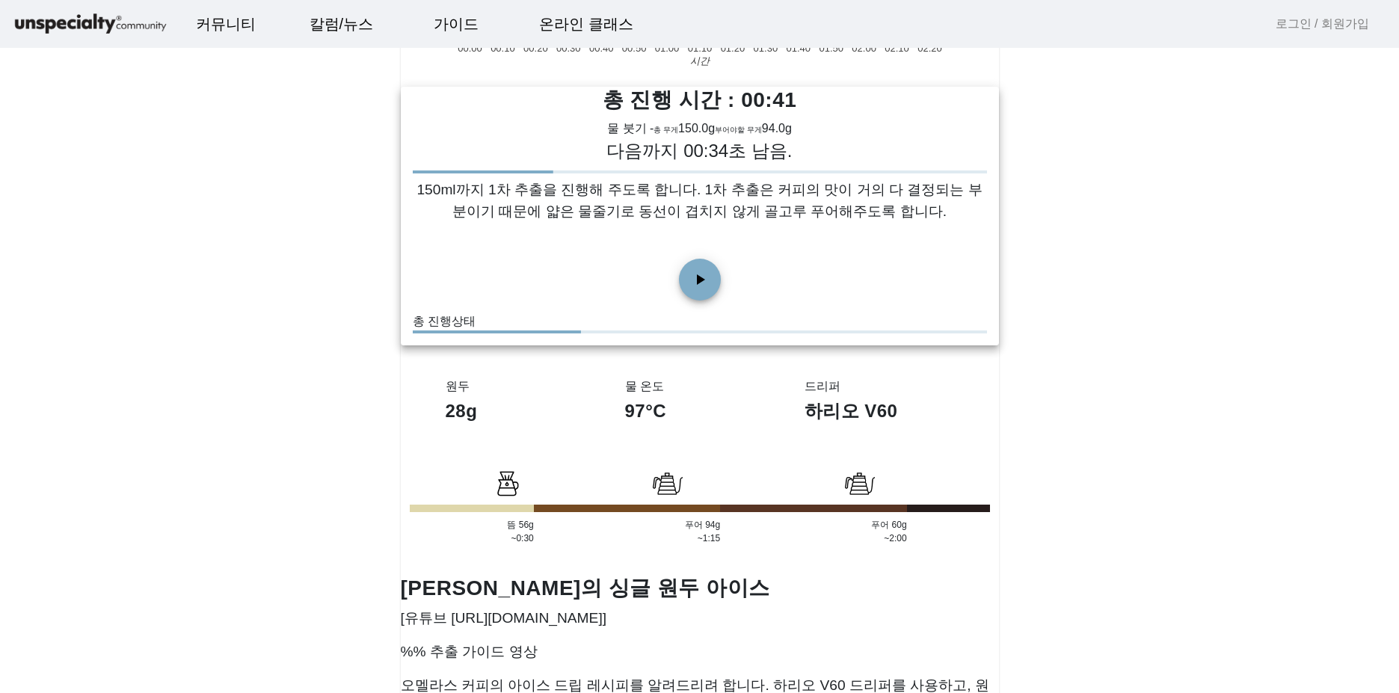
click at [1180, 499] on app-recipe-single "오멜라스 싱글오리진 아이스 [PERSON_NAME] 가이드 Dripper 하리오 V60 28g Group 97°C schedule 140초 뜸…" at bounding box center [699, 336] width 1399 height 1534
click at [1287, 88] on app-recipe-single "오멜라스 싱글오리진 아이스 [PERSON_NAME] 가이드 Dripper 하리오 V60 28g Group 97°C schedule 140초 뜸…" at bounding box center [699, 336] width 1399 height 1534
